Goal: Check status: Check status

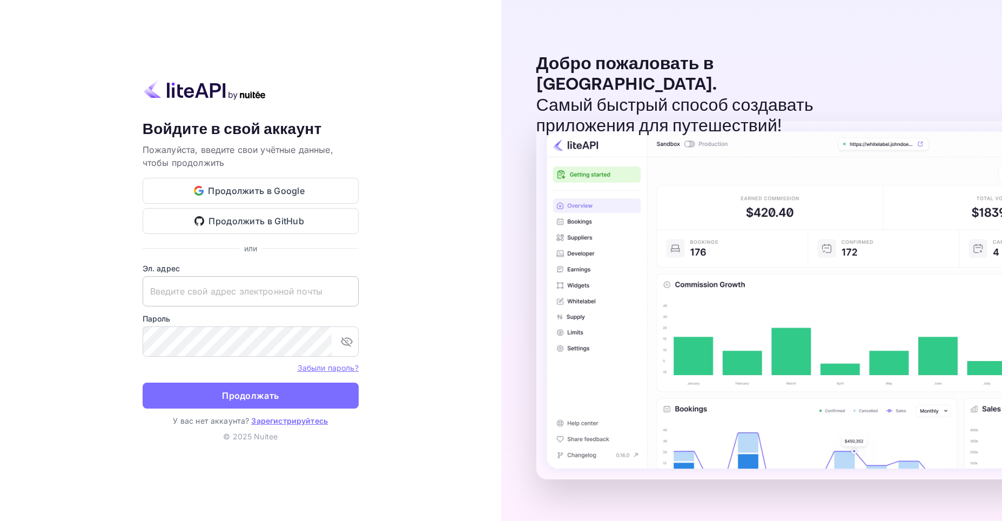
type input "[EMAIL_ADDRESS][DOMAIN_NAME]"
click at [318, 291] on input "[EMAIL_ADDRESS][DOMAIN_NAME]" at bounding box center [251, 291] width 216 height 30
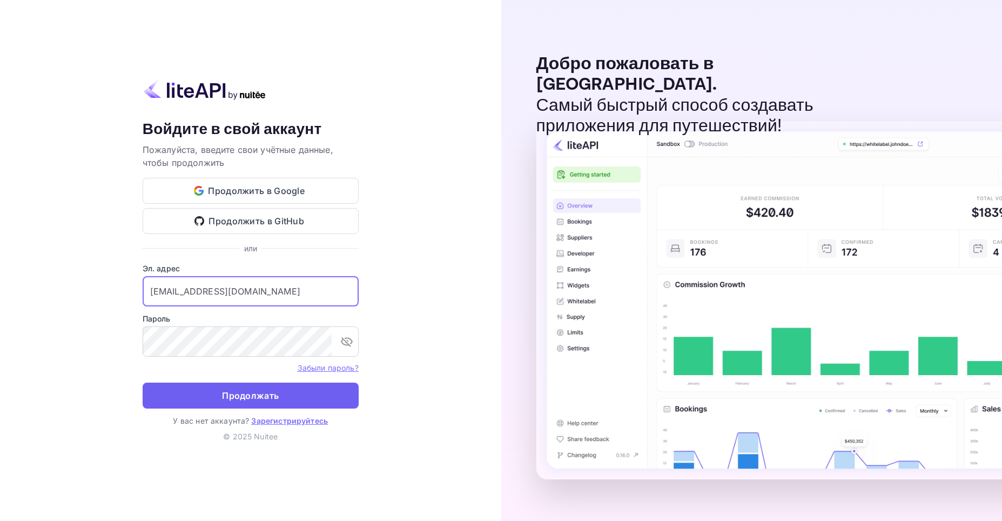
click at [240, 398] on ya-tr-span "Продолжать" at bounding box center [250, 395] width 57 height 15
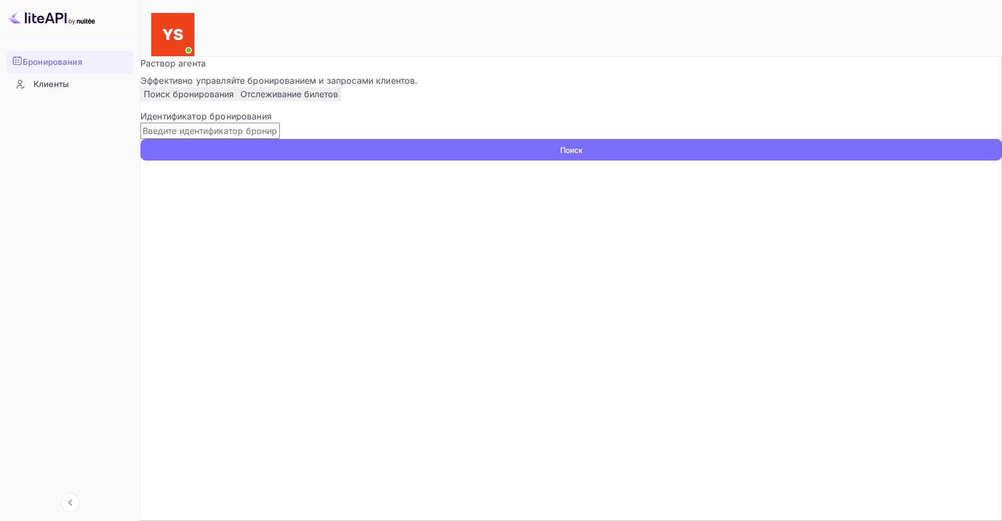
paste input "9747839"
type input "9747839"
click at [583, 156] on ya-tr-span "Поиск" at bounding box center [571, 149] width 23 height 11
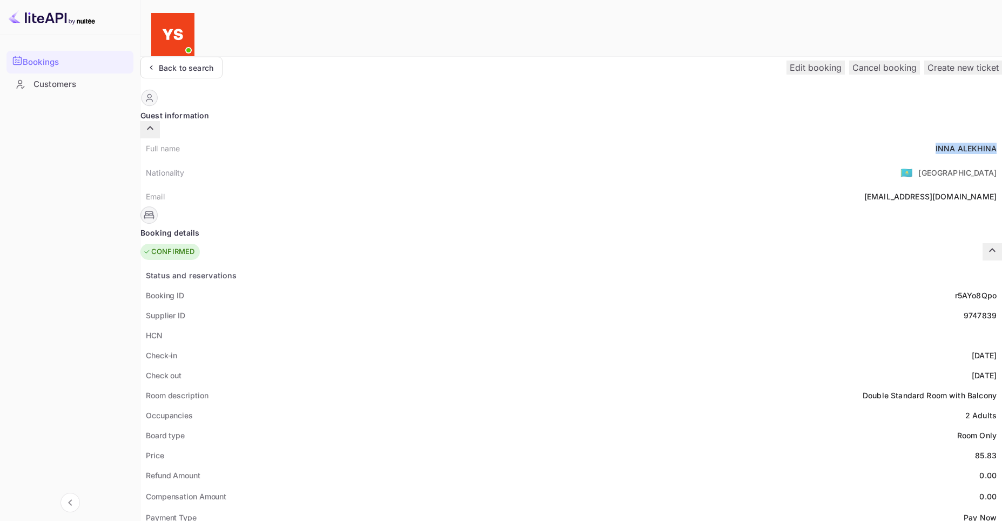
drag, startPoint x: 495, startPoint y: 129, endPoint x: 554, endPoint y: 130, distance: 58.4
click at [936, 143] on div "[PERSON_NAME]" at bounding box center [966, 148] width 61 height 11
copy div "[PERSON_NAME]"
drag, startPoint x: 535, startPoint y: 428, endPoint x: 555, endPoint y: 423, distance: 20.0
click at [975, 450] on div "85.83" at bounding box center [986, 455] width 22 height 11
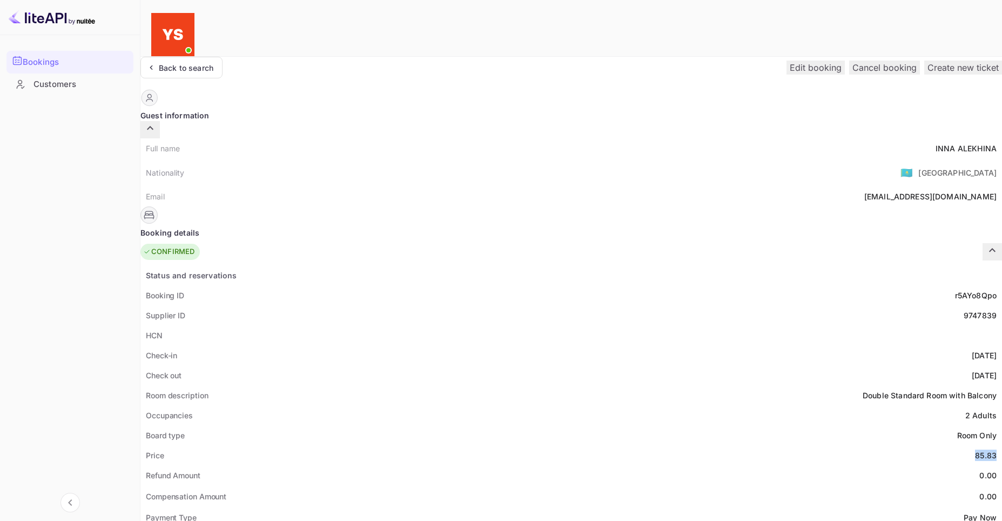
copy div "85.83"
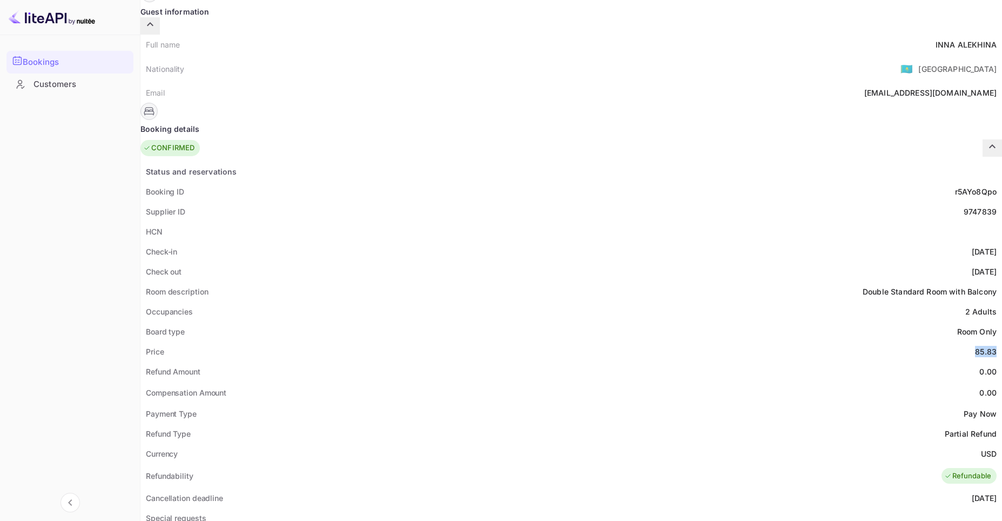
scroll to position [108, 0]
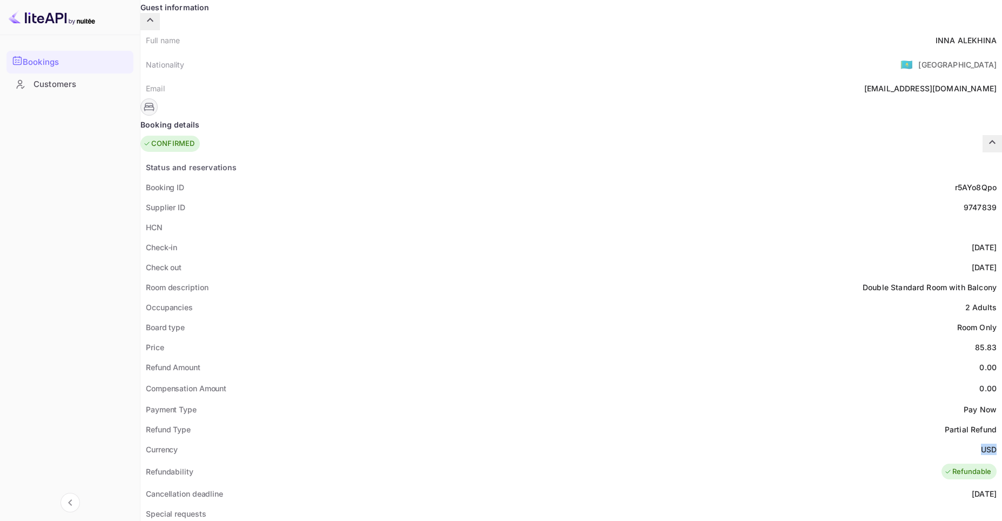
drag, startPoint x: 540, startPoint y: 424, endPoint x: 561, endPoint y: 426, distance: 21.2
click at [561, 439] on div "Currency USD" at bounding box center [571, 449] width 862 height 20
copy ya-tr-span "USD"
